Goal: Task Accomplishment & Management: Manage account settings

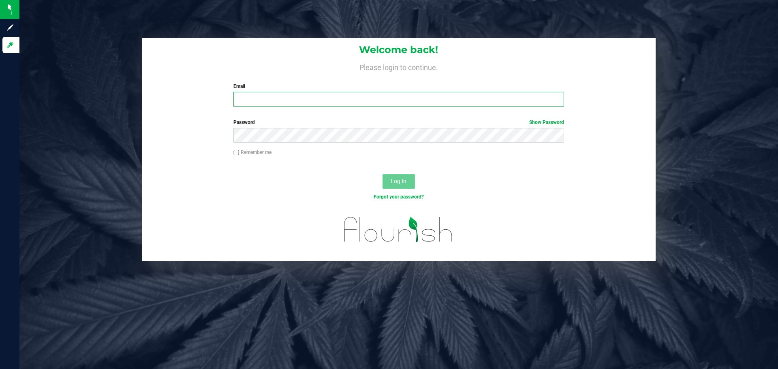
type input "[PERSON_NAME][EMAIL_ADDRESS][PERSON_NAME][DOMAIN_NAME]"
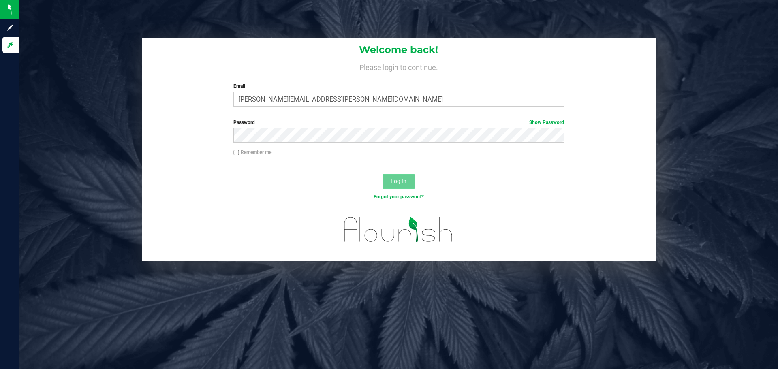
click at [405, 185] on button "Log In" at bounding box center [399, 181] width 32 height 15
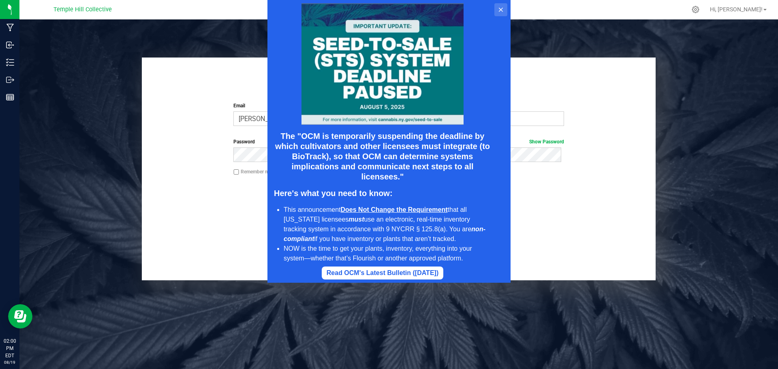
click at [503, 6] on button at bounding box center [501, 9] width 13 height 13
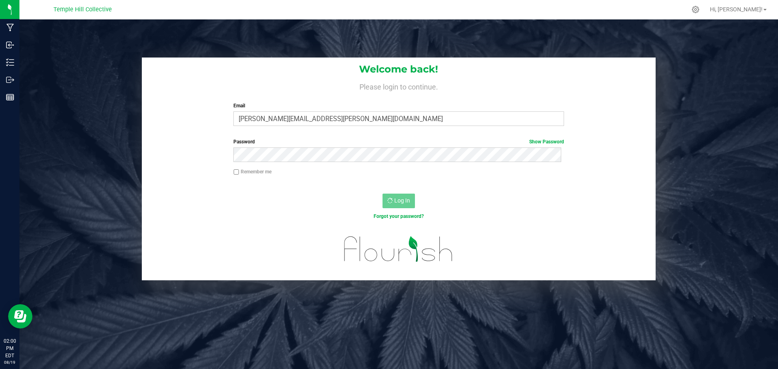
click at [244, 173] on label "Remember me" at bounding box center [253, 171] width 38 height 7
click at [239, 173] on input "Remember me" at bounding box center [237, 172] width 6 height 6
checkbox input "true"
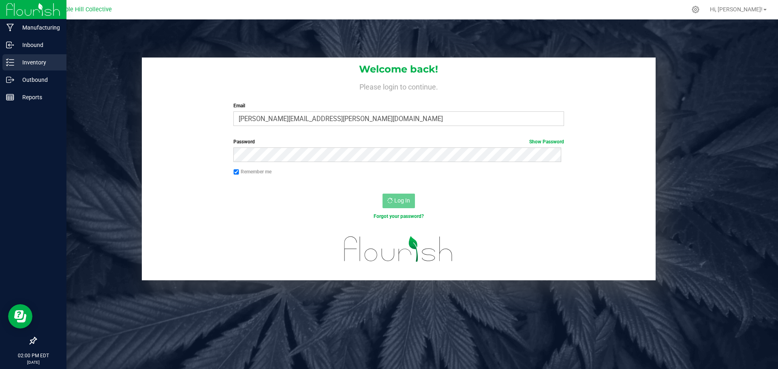
click at [5, 64] on div "Inventory" at bounding box center [34, 62] width 64 height 16
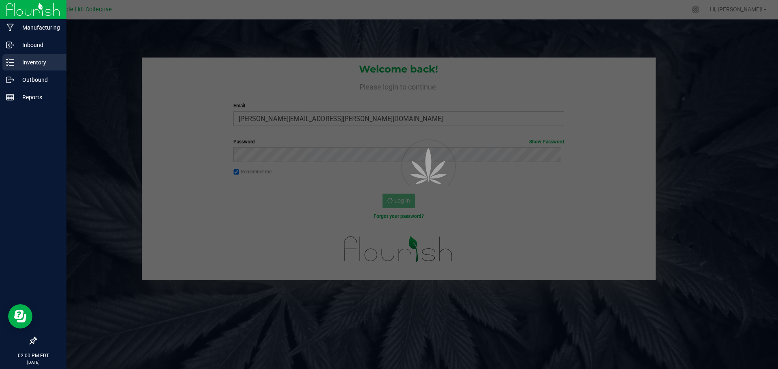
click at [18, 62] on p "Inventory" at bounding box center [38, 63] width 49 height 10
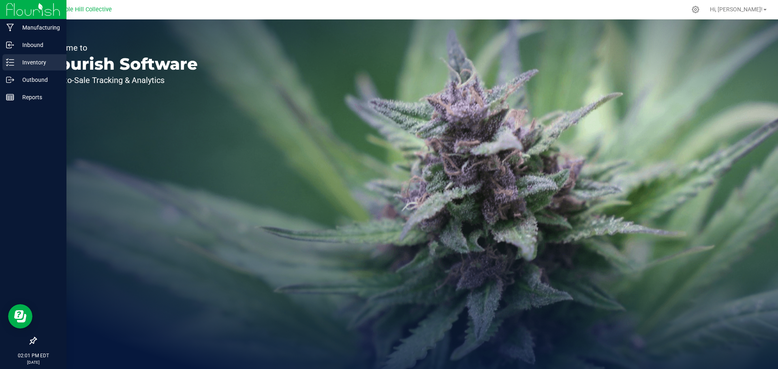
click at [8, 62] on icon at bounding box center [7, 62] width 2 height 1
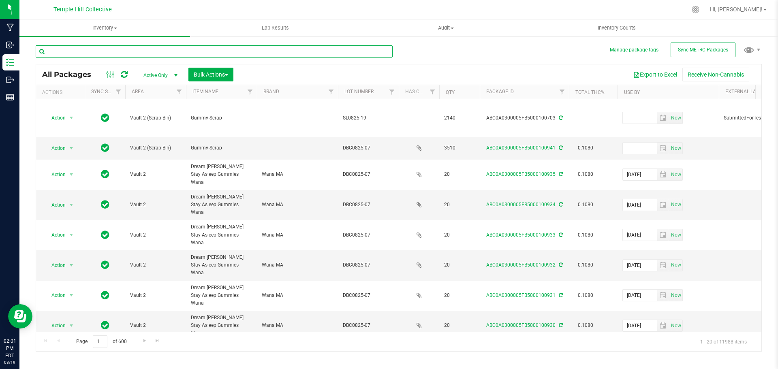
click at [88, 56] on input "text" at bounding box center [214, 51] width 357 height 12
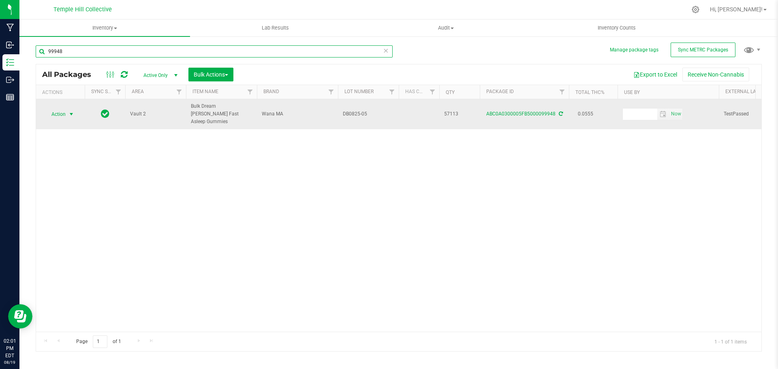
type input "99948"
click at [73, 111] on span "select" at bounding box center [71, 114] width 6 height 6
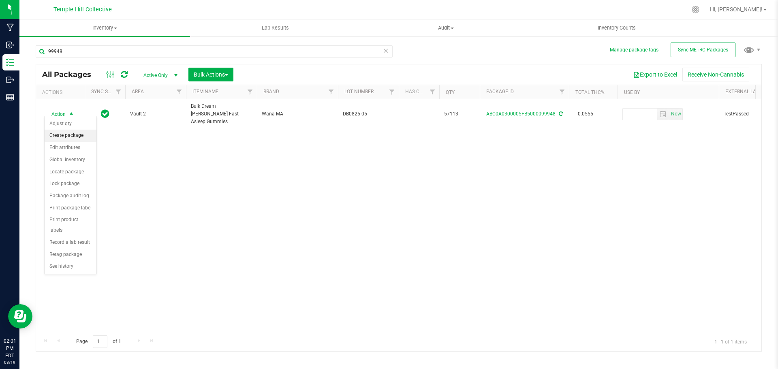
click at [73, 135] on li "Create package" at bounding box center [71, 136] width 52 height 12
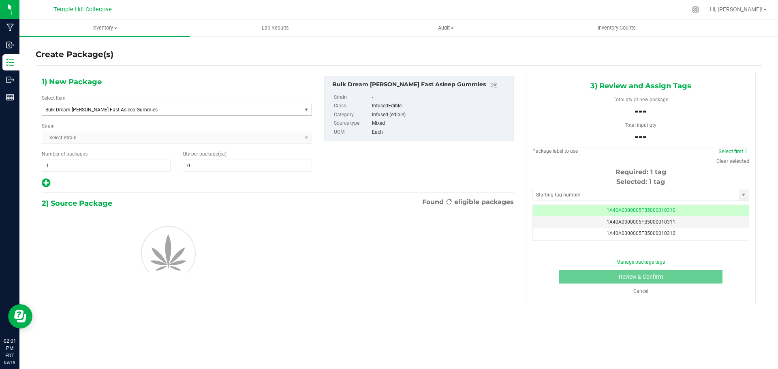
click at [168, 109] on span "Bulk Dream [PERSON_NAME] Fast Asleep Gummies" at bounding box center [166, 110] width 243 height 6
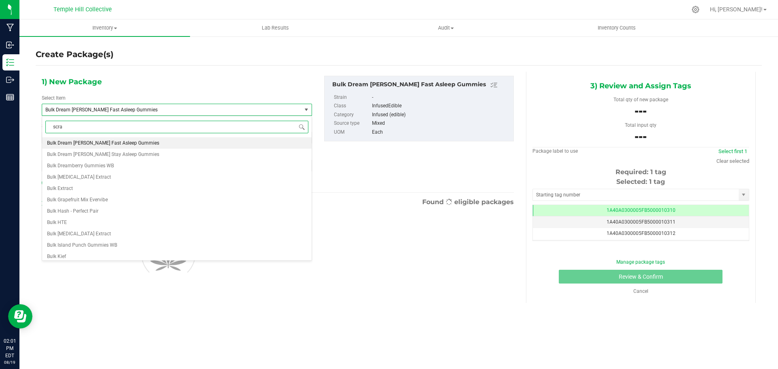
type input "scrap"
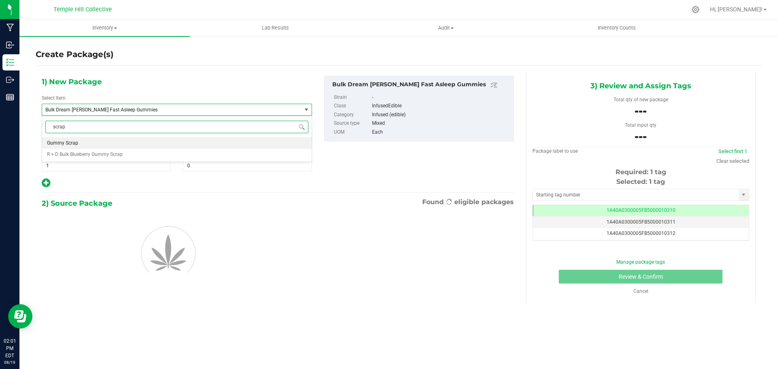
click at [152, 140] on li "Gummy Scrap" at bounding box center [177, 142] width 270 height 11
type input "0.0000"
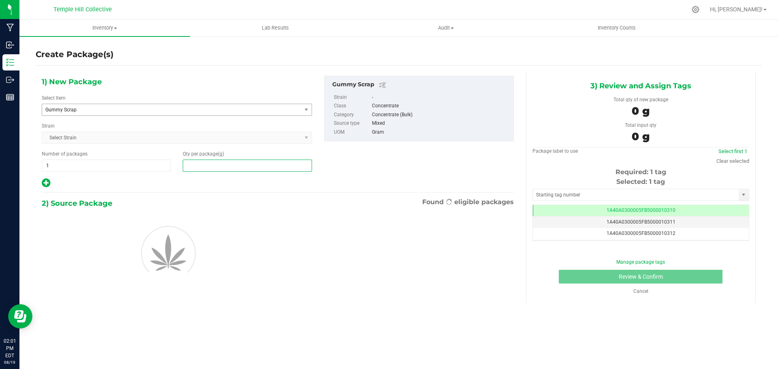
click at [211, 160] on span at bounding box center [247, 166] width 129 height 12
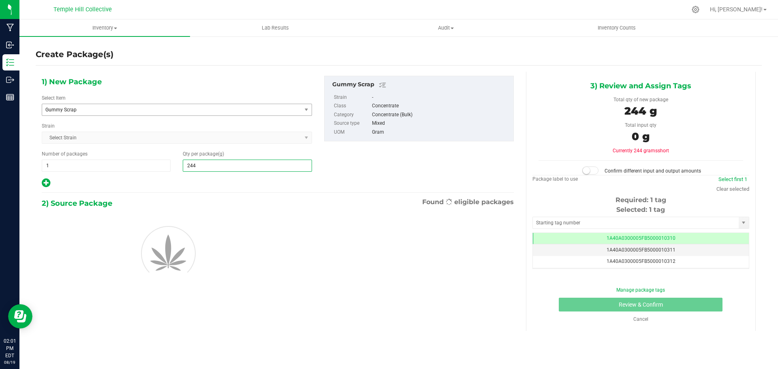
type input "2440"
click at [386, 175] on div "1) New Package Select Item Gummy Scrap Gentlemen Smugglers Garlic Z 3.5g Flower…" at bounding box center [278, 132] width 484 height 113
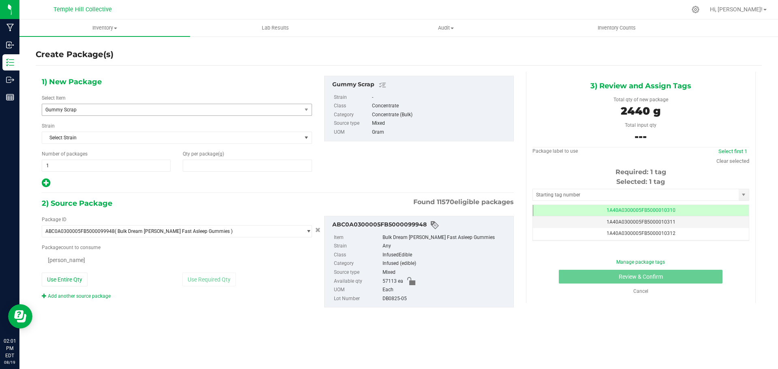
type input "2,440.0000"
type input "0 ea"
click at [188, 251] on div "Package count to consume" at bounding box center [177, 247] width 270 height 7
click at [180, 263] on span at bounding box center [132, 259] width 180 height 12
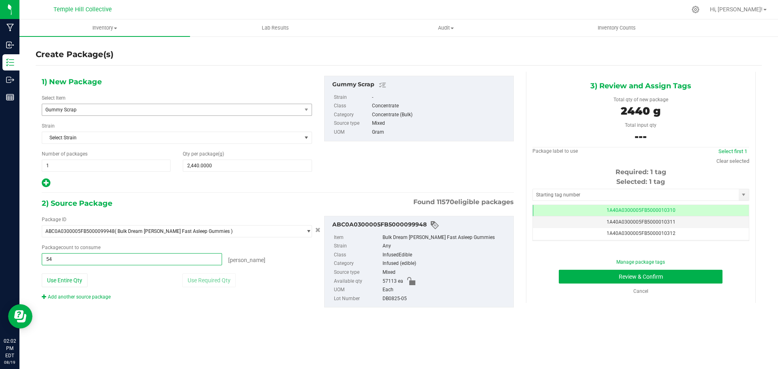
type input "542"
type input "542 ea"
click at [269, 255] on div "[PERSON_NAME]" at bounding box center [267, 258] width 90 height 11
click at [397, 296] on div "DB0825-05" at bounding box center [446, 299] width 127 height 9
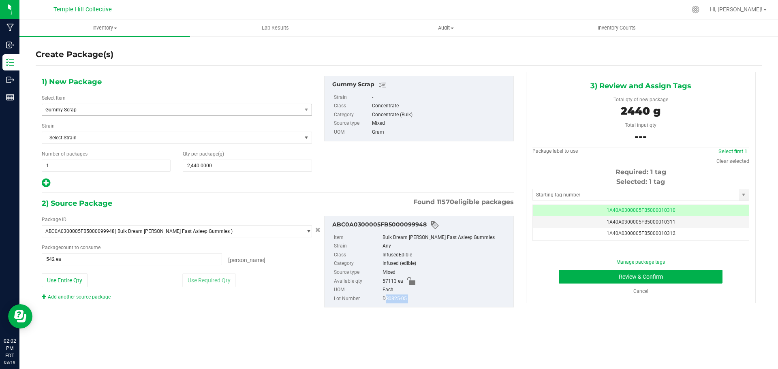
click at [397, 296] on div "DB0825-05" at bounding box center [446, 299] width 127 height 9
copy div "DB0825-05"
click at [689, 195] on input "text" at bounding box center [636, 194] width 206 height 11
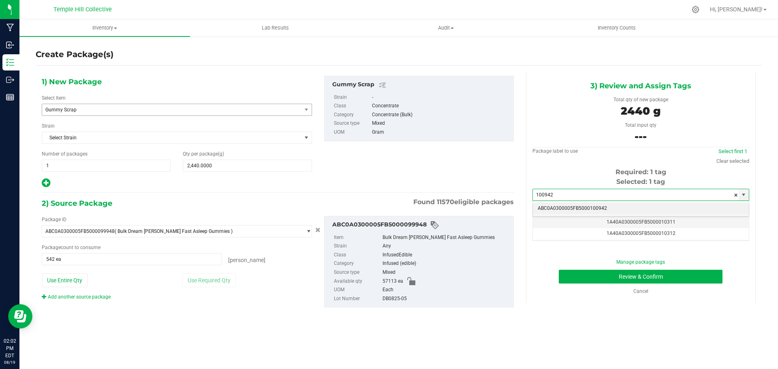
click at [658, 209] on li "ABC0A0300005FB5000100942" at bounding box center [641, 209] width 216 height 12
type input "ABC0A0300005FB5000100942"
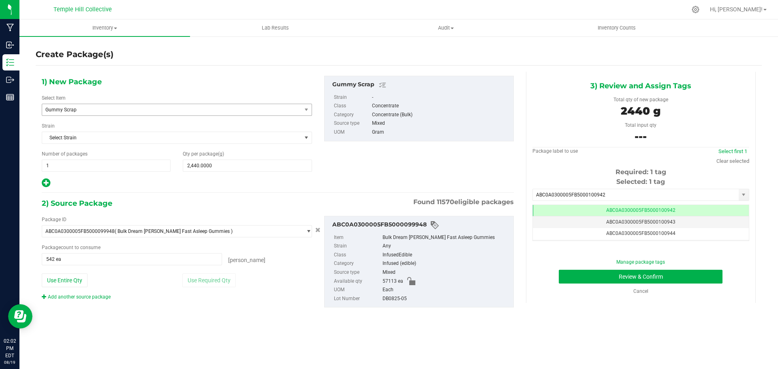
click at [566, 321] on div "1) New Package Select Item Gummy Scrap Gentlemen Smugglers Garlic Z 3.5g Flower…" at bounding box center [399, 198] width 726 height 253
click at [579, 280] on button "Review & Confirm" at bounding box center [641, 277] width 164 height 14
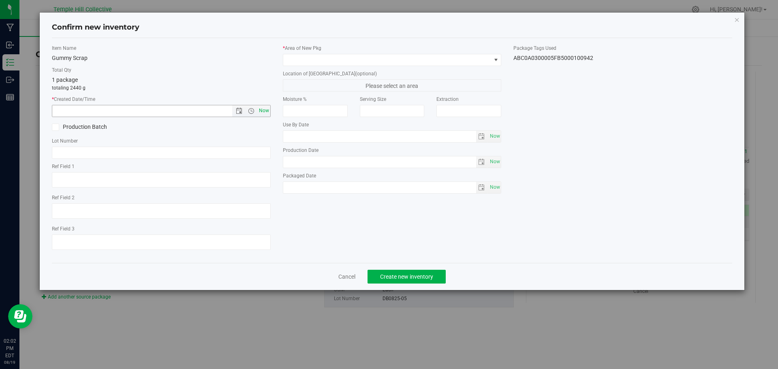
click at [266, 109] on span "Now" at bounding box center [264, 111] width 14 height 12
type input "[DATE] 2:02 PM"
paste input "DB0825-05"
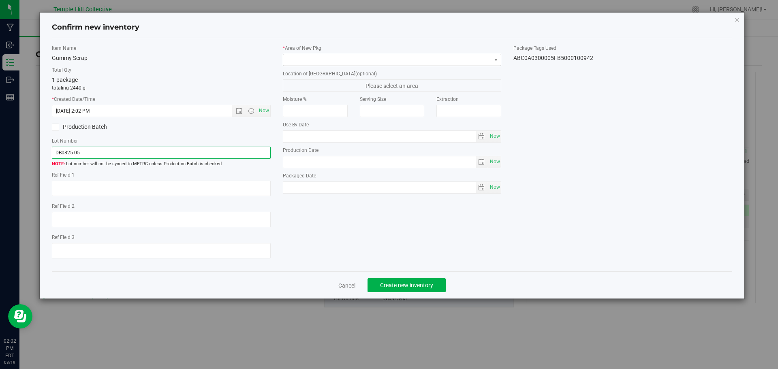
type input "DB0825-05"
click at [500, 61] on span at bounding box center [496, 59] width 10 height 11
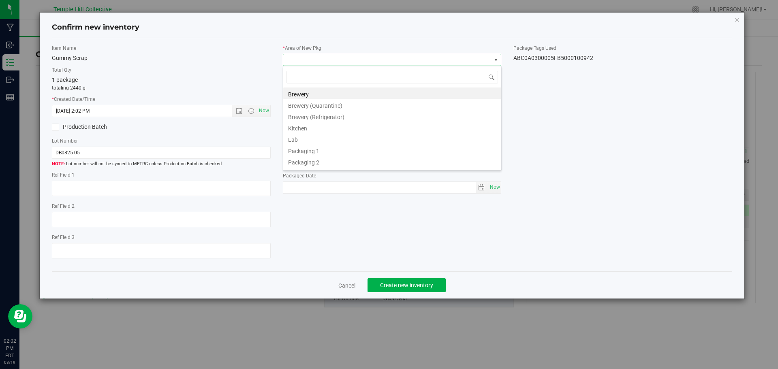
scroll to position [284, 0]
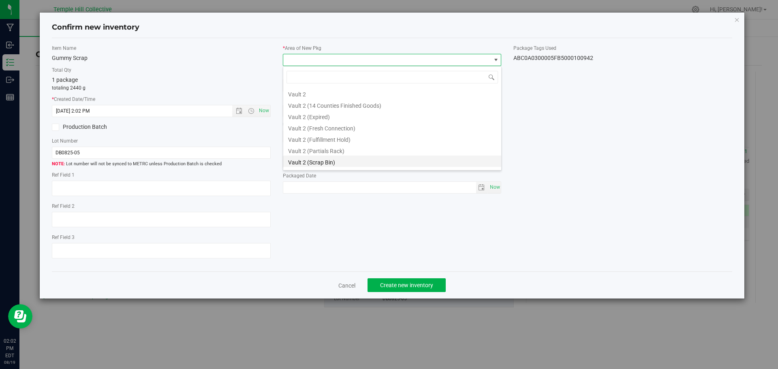
click at [323, 161] on li "Vault 2 (Scrap Bin)" at bounding box center [392, 161] width 218 height 11
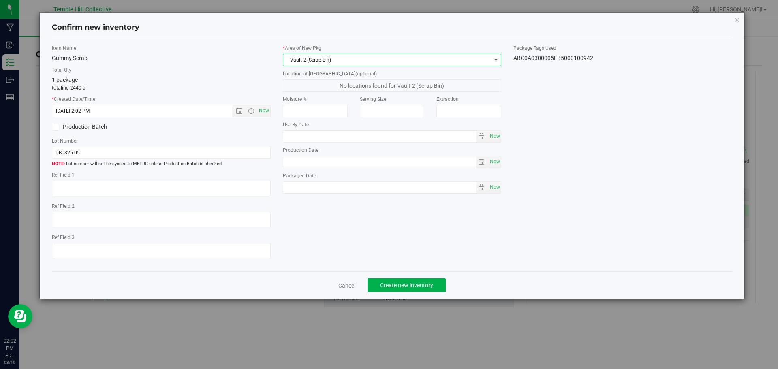
click at [675, 147] on div "Item Name Gummy Scrap Total Qty 1 package totaling 2440 g * Created Date/Time […" at bounding box center [392, 155] width 693 height 221
click at [425, 281] on button "Create new inventory" at bounding box center [407, 286] width 78 height 14
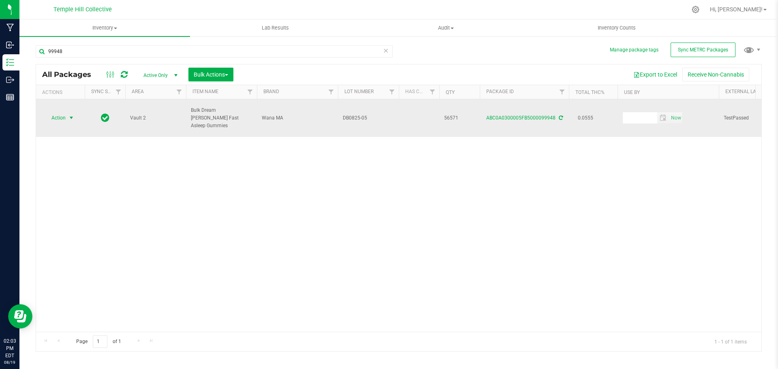
click at [72, 115] on span "select" at bounding box center [71, 118] width 6 height 6
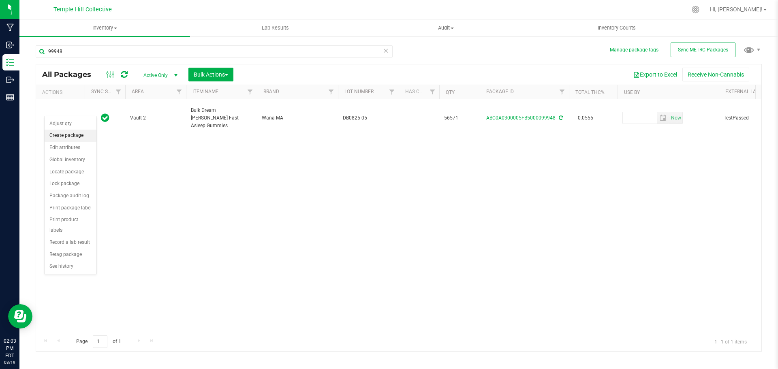
click at [70, 134] on li "Create package" at bounding box center [71, 136] width 52 height 12
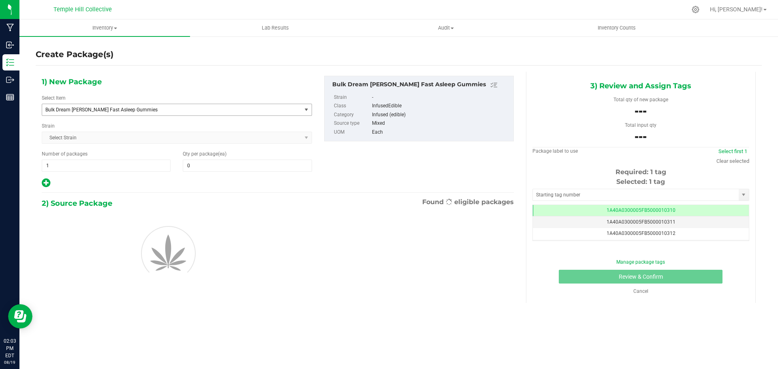
scroll to position [0, 0]
click at [113, 109] on span "Bulk Dream [PERSON_NAME] Fast Asleep Gummies" at bounding box center [166, 110] width 243 height 6
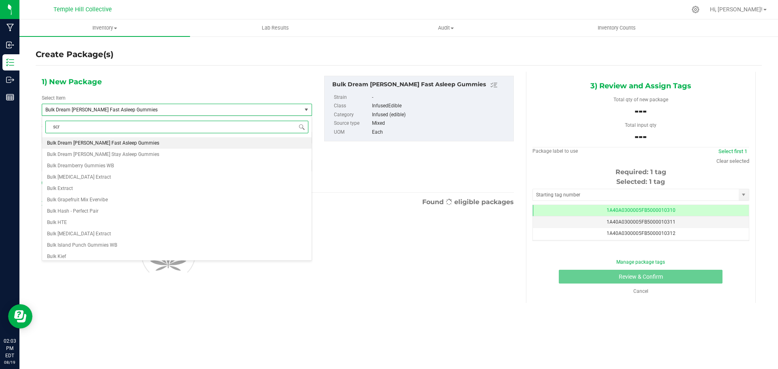
type input "scra"
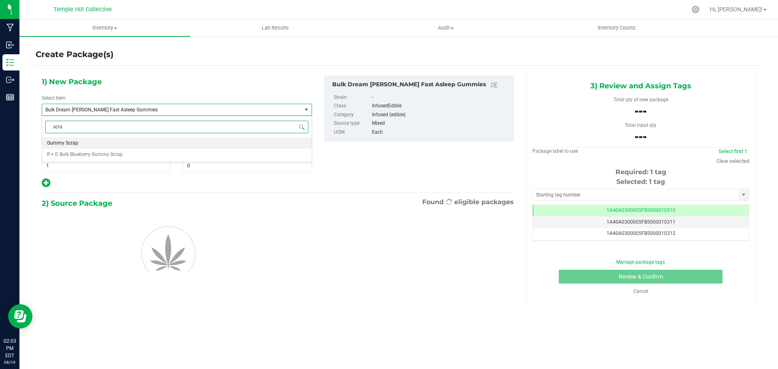
click at [119, 145] on li "Gummy Scrap" at bounding box center [177, 142] width 270 height 11
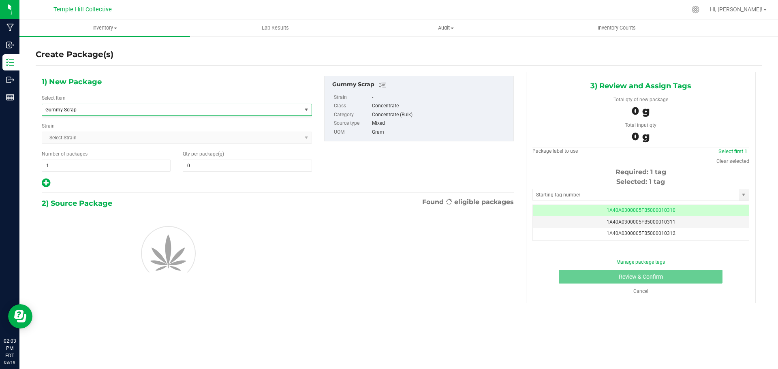
type input "0.0000"
click at [246, 162] on span at bounding box center [247, 166] width 129 height 12
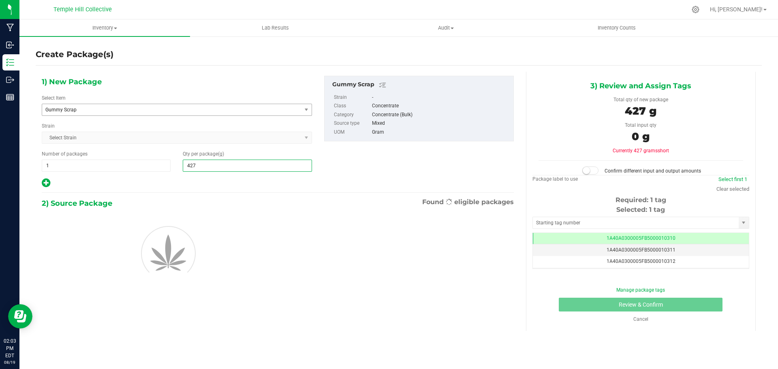
type input "4270"
type input "4,270.0000"
click at [342, 165] on div "1) New Package Select Item Gummy Scrap Gentlemen Smugglers Garlic Z 3.5g Flower…" at bounding box center [278, 132] width 484 height 113
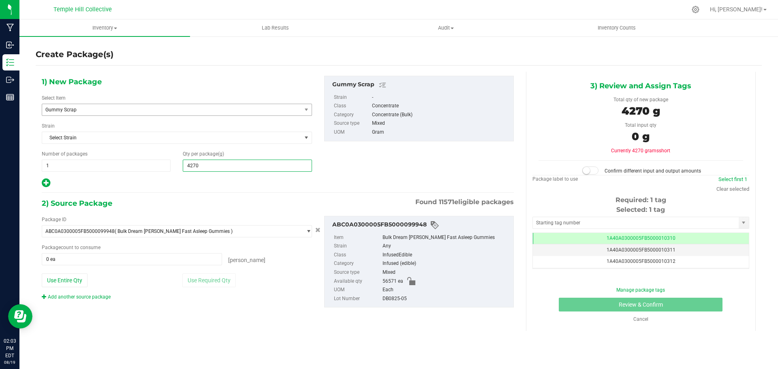
click at [217, 171] on span "4,270.0000 4270" at bounding box center [247, 166] width 129 height 12
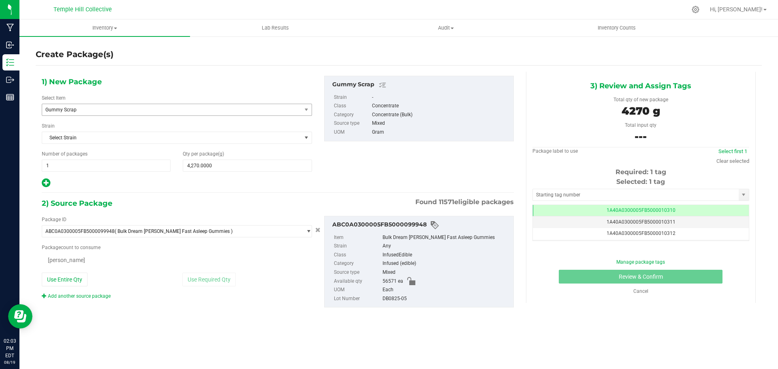
click at [201, 204] on div "2) Source Package Found 11571 eligible packages" at bounding box center [278, 203] width 472 height 12
click at [195, 266] on div "Package ID ABC0A0300005FB5000099948 ( Bulk Dream [PERSON_NAME] Fast Asleep Gumm…" at bounding box center [177, 258] width 283 height 85
click at [196, 261] on span at bounding box center [132, 259] width 180 height 12
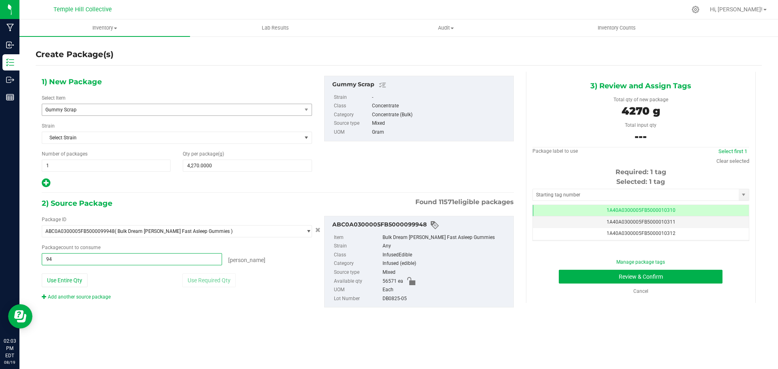
type input "949"
type input "949 ea"
click at [337, 186] on div "1) New Package Select Item Gummy Scrap Gentlemen Smugglers Garlic Z 3.5g Flower…" at bounding box center [278, 132] width 484 height 113
click at [697, 197] on input "text" at bounding box center [636, 194] width 206 height 11
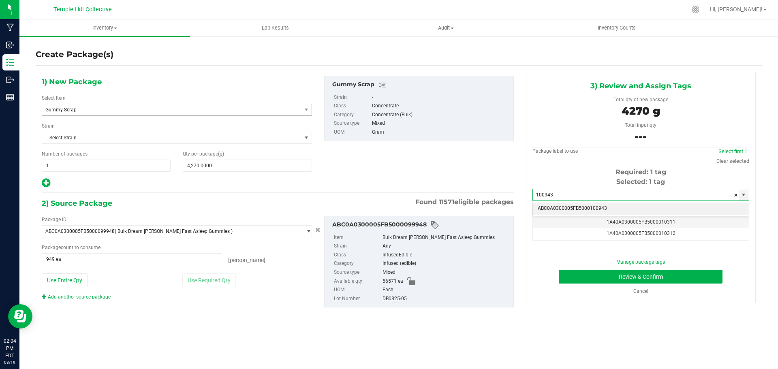
click at [578, 210] on li "ABC0A0300005FB5000100943" at bounding box center [641, 209] width 216 height 12
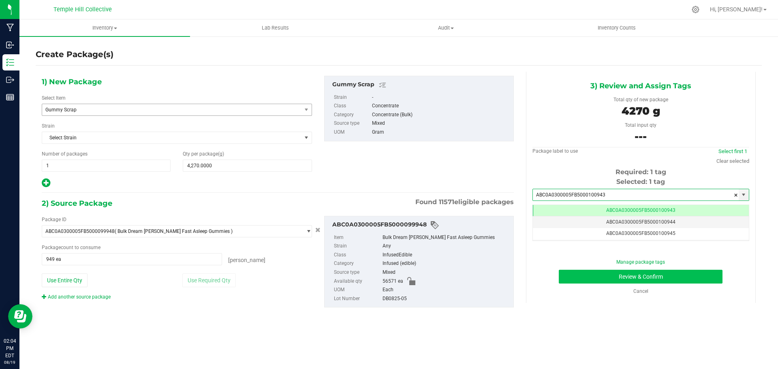
type input "ABC0A0300005FB5000100943"
click at [583, 278] on button "Review & Confirm" at bounding box center [641, 277] width 164 height 14
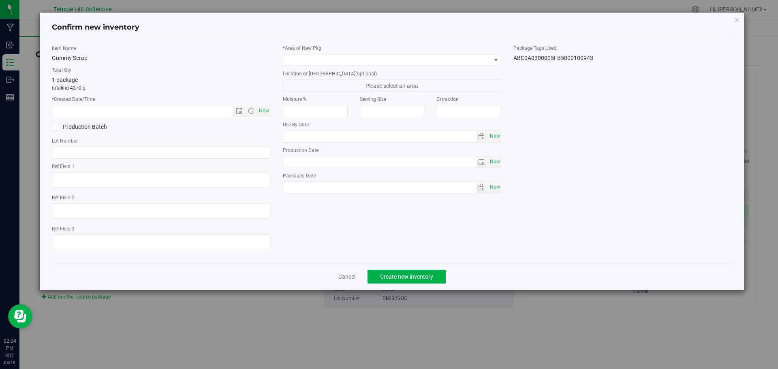
click at [266, 119] on div "Item Name Gummy Scrap Total Qty 1 package totaling 4270 g * Created Date/Time N…" at bounding box center [161, 151] width 231 height 212
click at [265, 110] on span "Now" at bounding box center [264, 111] width 14 height 12
type input "[DATE] 2:04 PM"
paste input "DB0825-05"
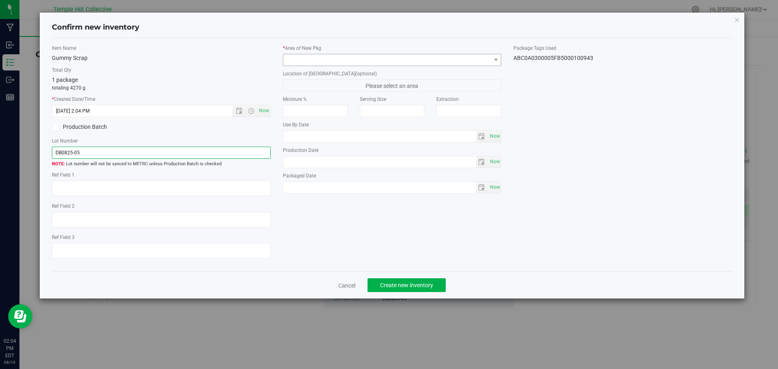
type input "DB0825-05"
click at [489, 60] on span at bounding box center [387, 59] width 208 height 11
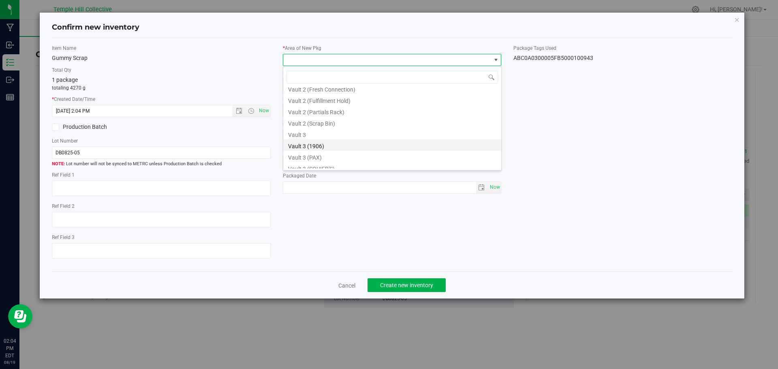
scroll to position [324, 0]
click at [337, 121] on li "Vault 2 (Scrap Bin)" at bounding box center [392, 120] width 218 height 11
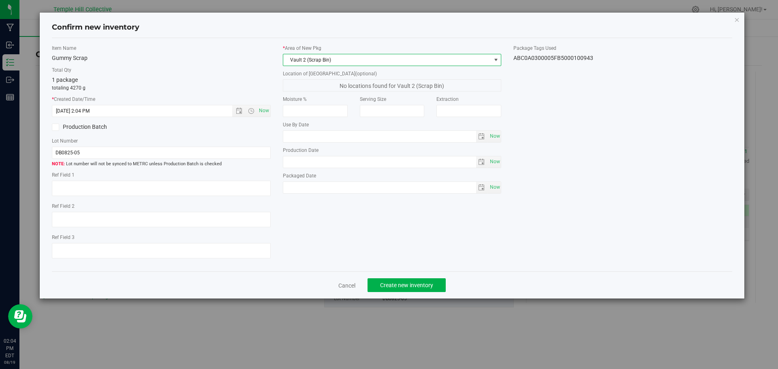
click at [623, 127] on div "Item Name Gummy Scrap Total Qty 1 package totaling 4270 g * Created Date/Time […" at bounding box center [392, 155] width 693 height 221
click at [428, 282] on span "Create new inventory" at bounding box center [406, 285] width 53 height 6
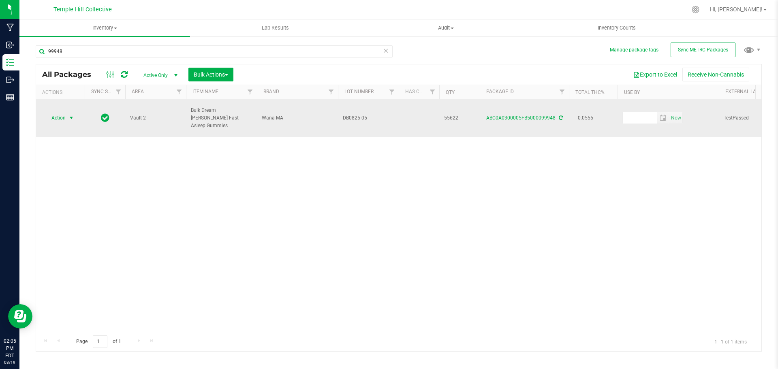
click at [73, 115] on span "select" at bounding box center [71, 118] width 6 height 6
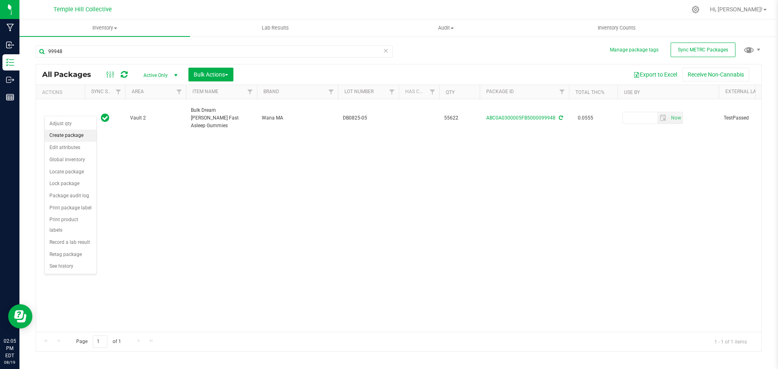
click at [64, 138] on li "Create package" at bounding box center [71, 136] width 52 height 12
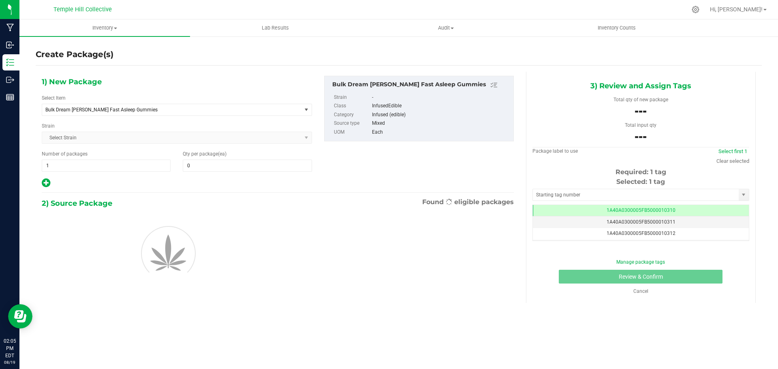
scroll to position [0, 0]
click at [204, 114] on span "Bulk Dream [PERSON_NAME] Fast Asleep Gummies" at bounding box center [171, 109] width 259 height 11
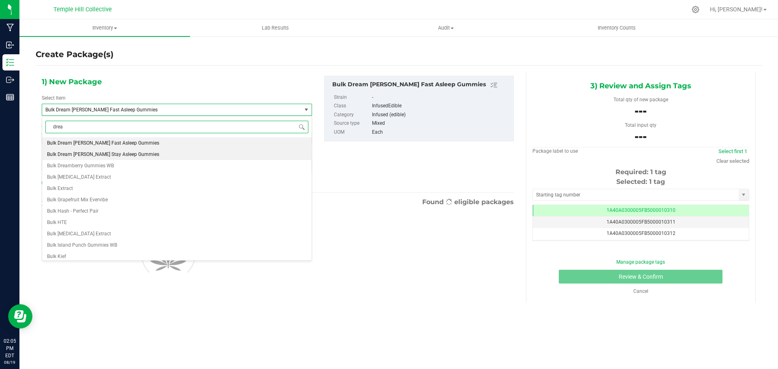
type input "dream"
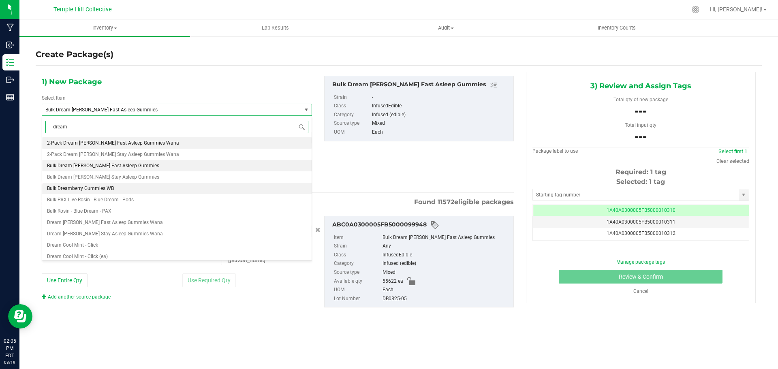
type input "0 ea"
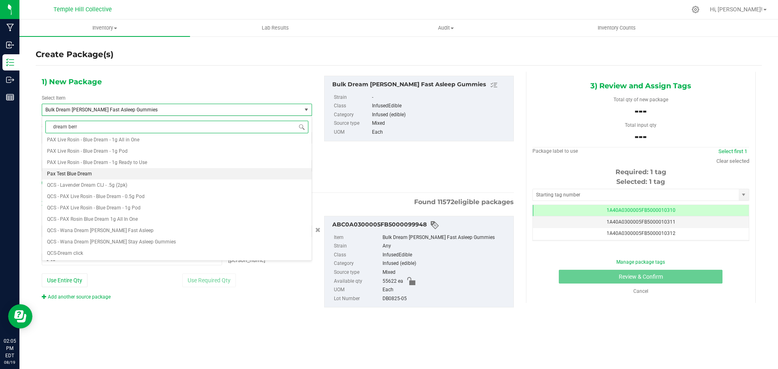
type input "dream [PERSON_NAME]"
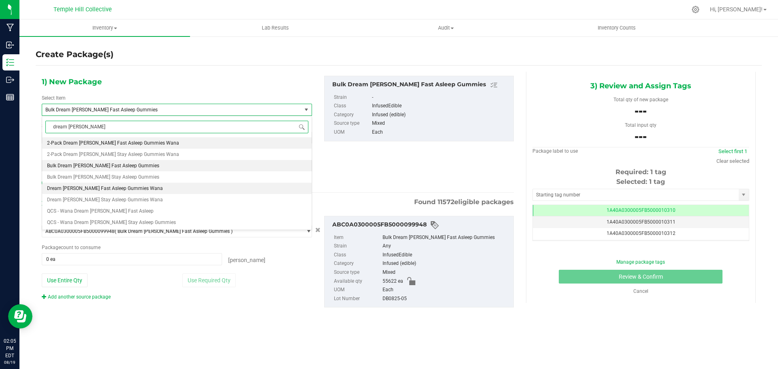
click at [174, 189] on li "Dream [PERSON_NAME] Fast Asleep Gummies Wana" at bounding box center [177, 188] width 270 height 11
type input "0"
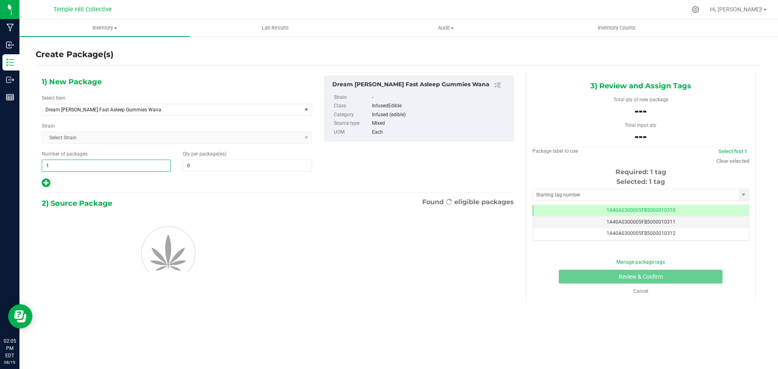
click at [137, 166] on span "1 1" at bounding box center [106, 166] width 129 height 12
type input "147"
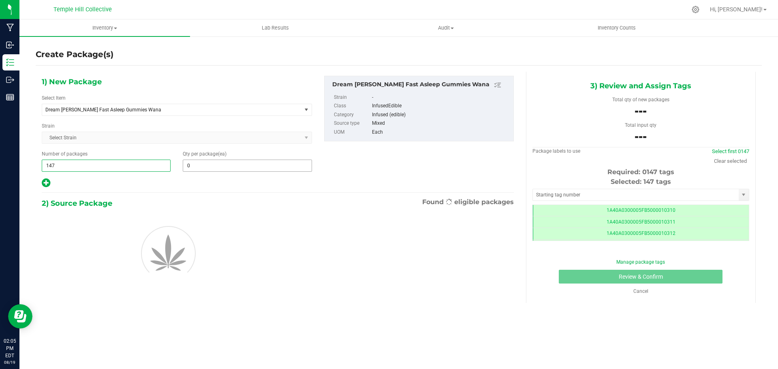
type input "147"
type input "20"
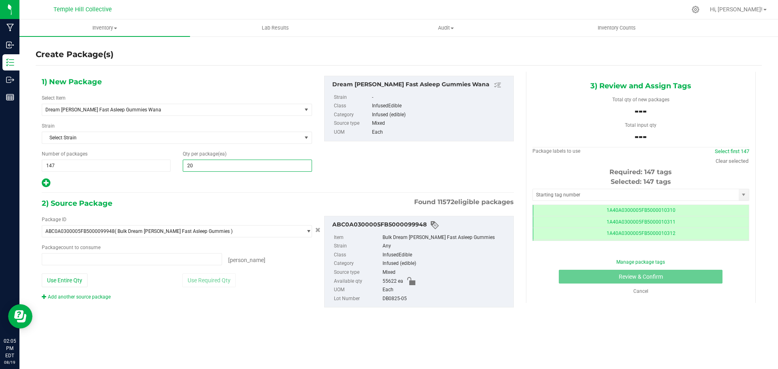
type input "20"
type input "0 ea"
click at [51, 186] on div at bounding box center [177, 183] width 270 height 11
click at [45, 182] on icon at bounding box center [46, 183] width 9 height 10
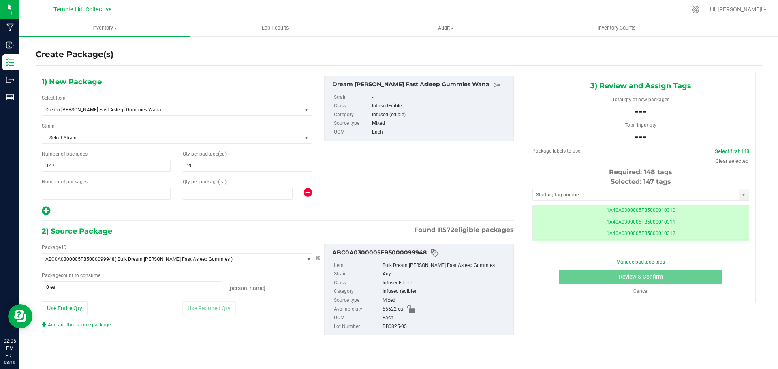
type input "20"
type input "1"
type input "0"
click at [246, 193] on span at bounding box center [238, 194] width 110 height 12
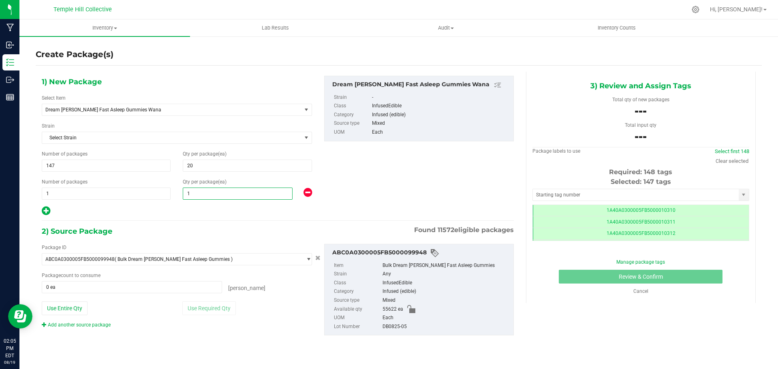
type input "16"
click at [396, 176] on div "1) New Package Select Item Dream [PERSON_NAME] Fast Asleep Gummies Wana Citrus …" at bounding box center [278, 146] width 484 height 141
click at [71, 313] on button "Use Entire Qty" at bounding box center [65, 309] width 46 height 14
type input "55622 ea"
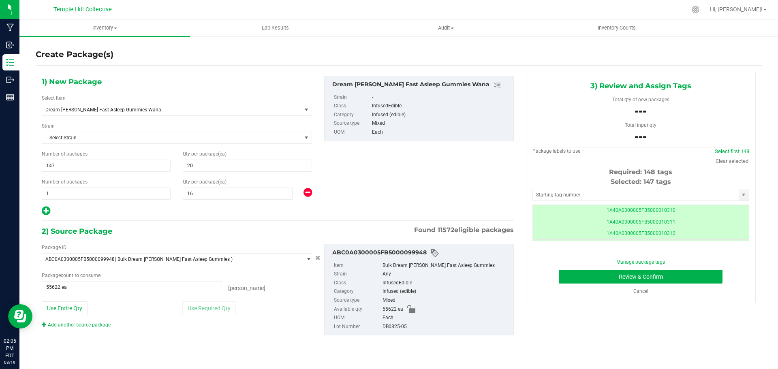
drag, startPoint x: 407, startPoint y: 329, endPoint x: 419, endPoint y: 345, distance: 20.1
click at [311, 329] on div "Package ID ABC0A0300005FB5000099948 ( Bulk Dream [PERSON_NAME] Fast Asleep Gumm…" at bounding box center [278, 290] width 484 height 105
drag, startPoint x: 435, startPoint y: 335, endPoint x: 431, endPoint y: 327, distance: 9.6
click at [435, 335] on div "ABC0A0300005FB5000099948 Item Bulk Dream [PERSON_NAME] Fast Asleep Gummies Stra…" at bounding box center [419, 290] width 190 height 92
click at [433, 324] on div "DB0825-05" at bounding box center [446, 327] width 127 height 9
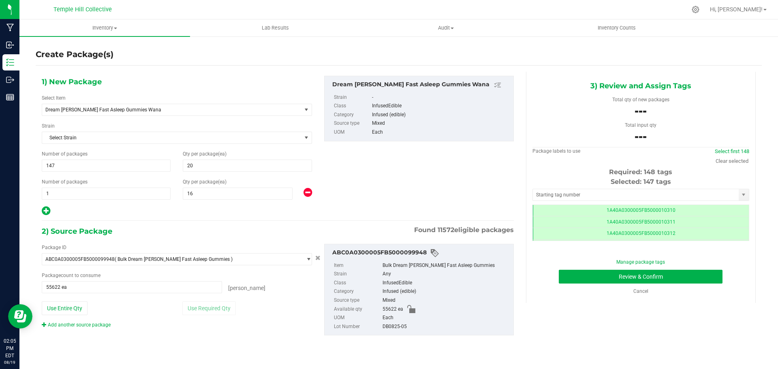
click at [389, 327] on div "DB0825-05" at bounding box center [446, 327] width 127 height 9
copy div "DB0825-05"
click at [561, 160] on div "Package labels to use Select first 148 Clear selected" at bounding box center [641, 157] width 217 height 18
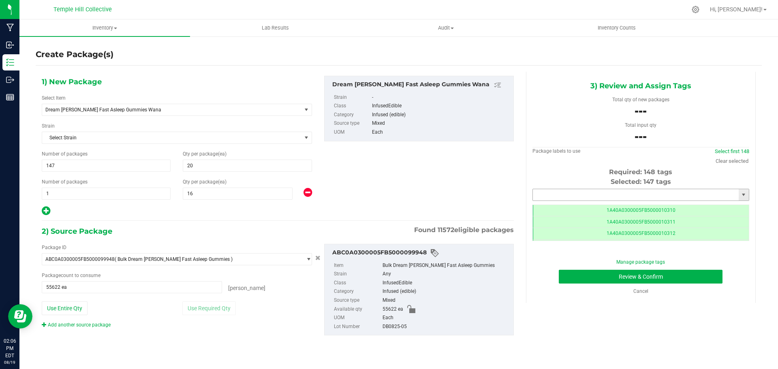
click at [565, 193] on input "text" at bounding box center [636, 194] width 206 height 11
click at [548, 207] on li "1A40A0300005FB5000102443" at bounding box center [641, 209] width 216 height 12
type input "1A40A0300005FB5000102443"
click at [656, 273] on button "Review & Confirm" at bounding box center [641, 277] width 164 height 14
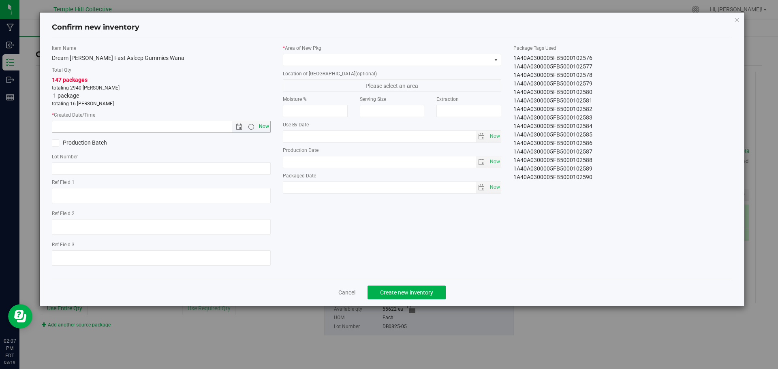
click at [266, 128] on span "Now" at bounding box center [264, 127] width 14 height 12
type input "[DATE] 2:07 PM"
click at [212, 167] on input "text" at bounding box center [161, 169] width 219 height 12
paste input "DB0825-05"
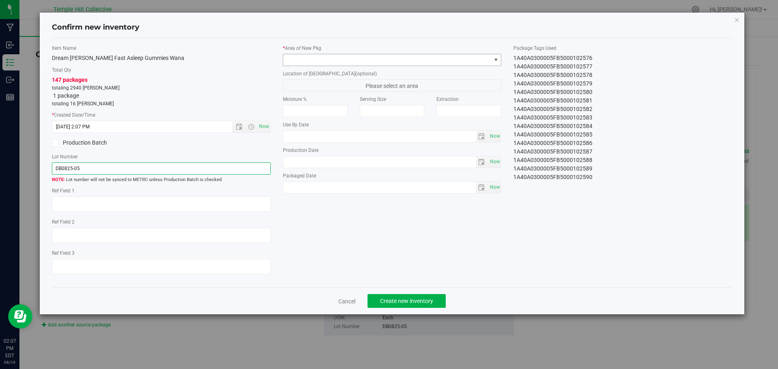
type input "DB0825-05"
click at [493, 62] on span at bounding box center [496, 60] width 6 height 6
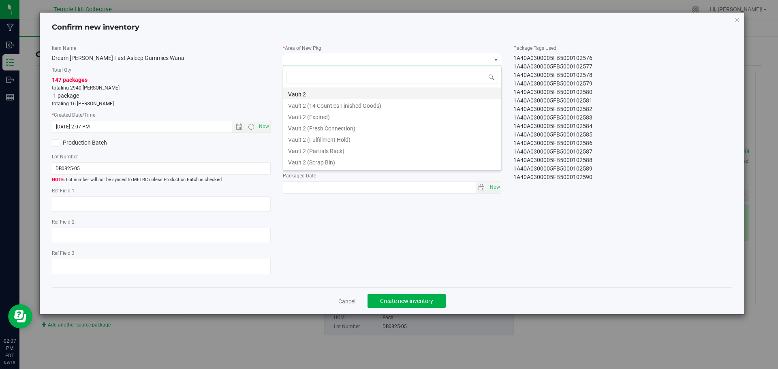
click at [307, 93] on li "Vault 2" at bounding box center [392, 93] width 218 height 11
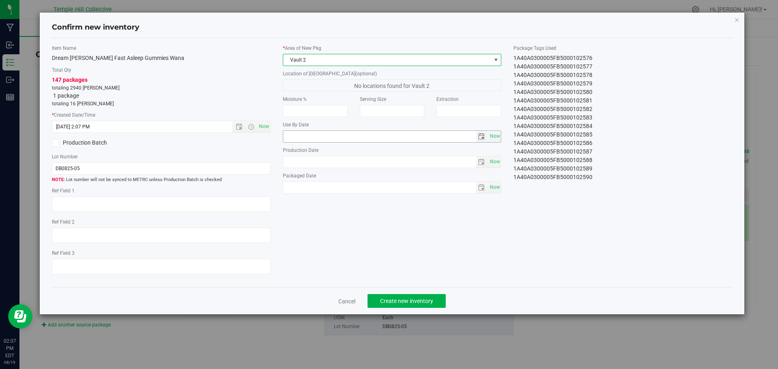
click at [481, 137] on span "select" at bounding box center [481, 136] width 6 height 6
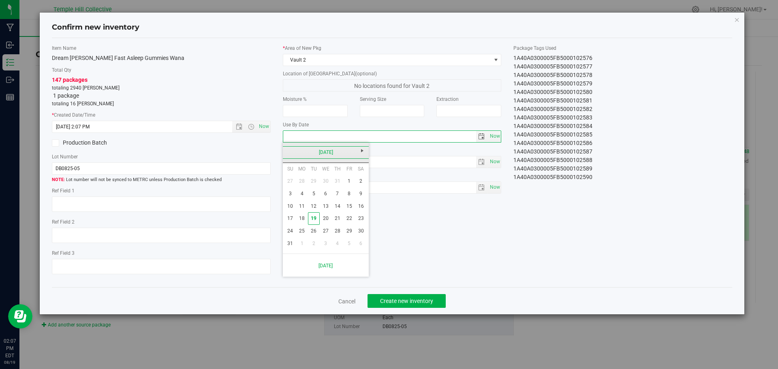
click at [319, 152] on link "[DATE]" at bounding box center [326, 152] width 87 height 13
click at [361, 150] on span "Next" at bounding box center [362, 151] width 6 height 6
click at [354, 197] on link "Aug" at bounding box center [357, 197] width 21 height 21
click at [322, 190] on link "5" at bounding box center [326, 194] width 12 height 13
type input "[DATE]"
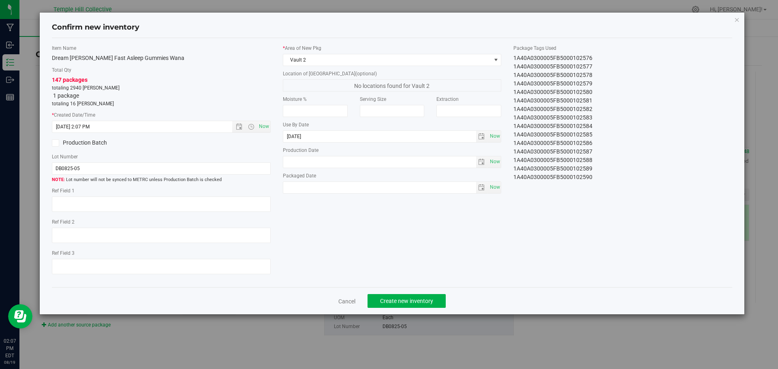
click at [414, 218] on div "Item Name Dream [PERSON_NAME] Fast Asleep Gummies Wana Total Qty 147 packages t…" at bounding box center [392, 163] width 693 height 237
click at [396, 299] on span "Create new inventory" at bounding box center [406, 301] width 53 height 6
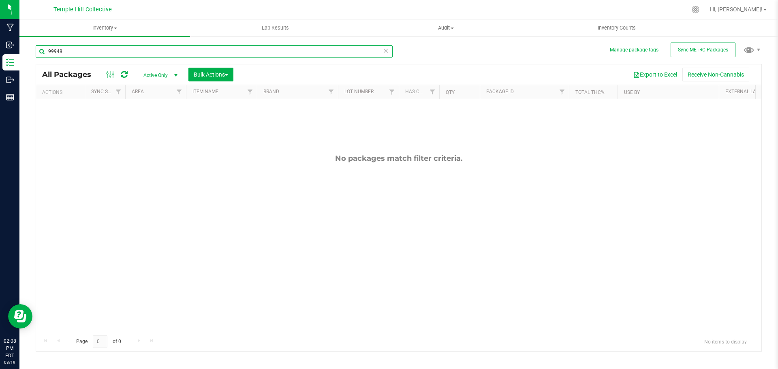
click at [90, 54] on input "99948" at bounding box center [214, 51] width 357 height 12
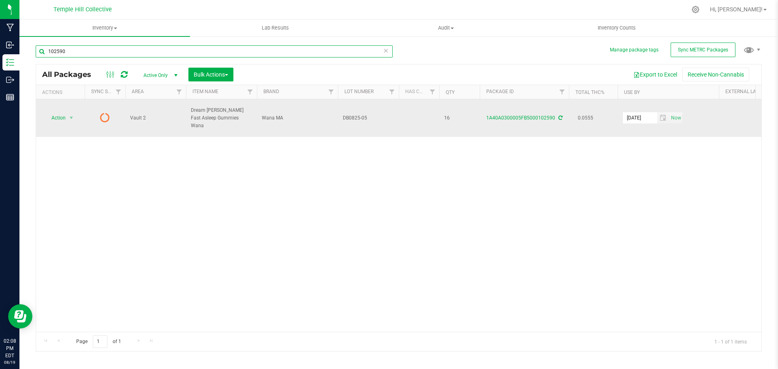
type input "102590"
click at [103, 113] on icon at bounding box center [105, 118] width 10 height 10
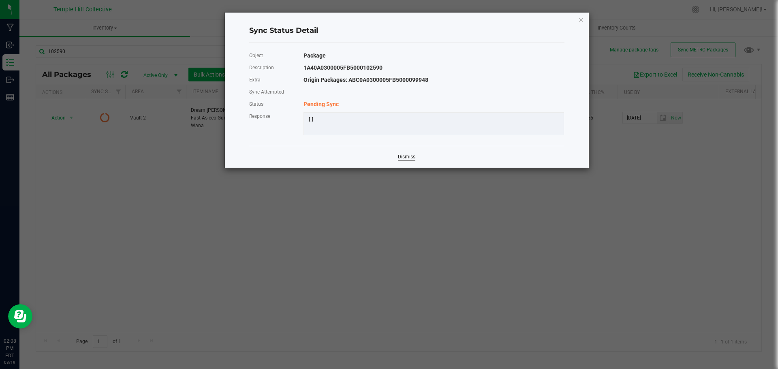
click at [407, 161] on link "Dismiss" at bounding box center [406, 157] width 17 height 7
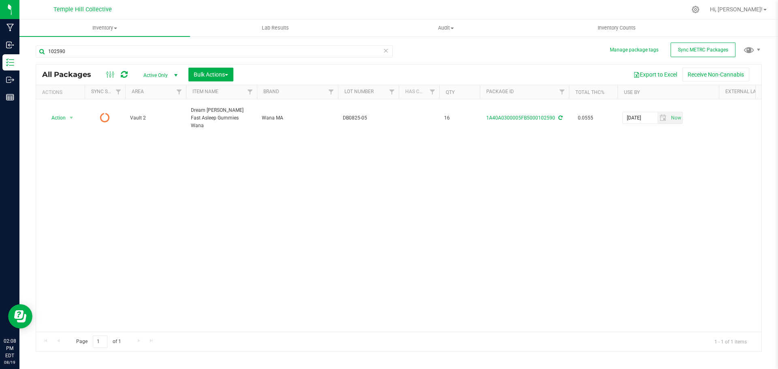
click at [122, 72] on icon at bounding box center [124, 75] width 7 height 8
click at [716, 47] on span "Sync METRC Packages" at bounding box center [703, 50] width 50 height 6
click at [124, 73] on icon at bounding box center [124, 75] width 7 height 8
